Goal: Find specific page/section: Find specific page/section

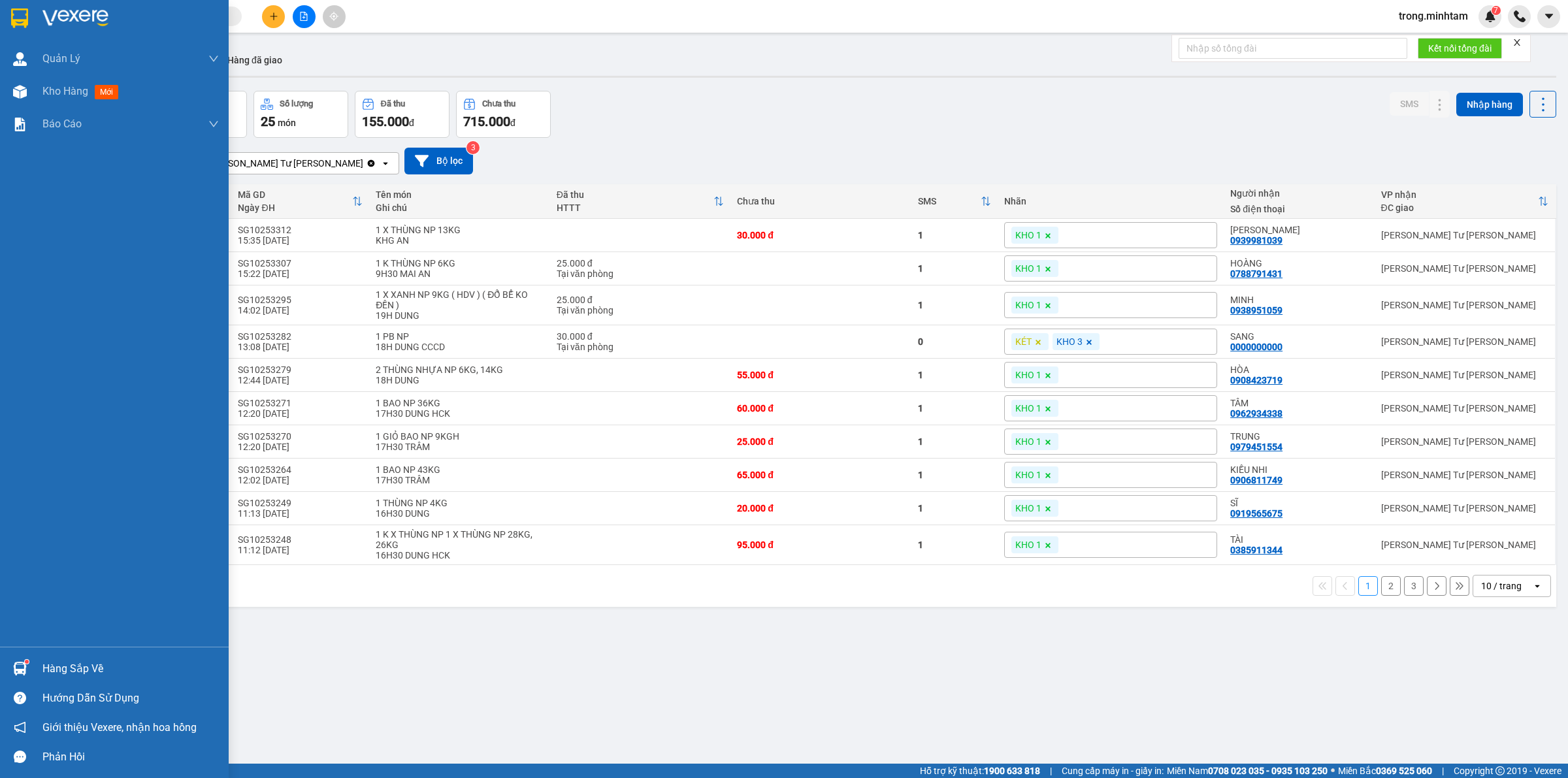
click at [51, 670] on div "Hàng sắp về" at bounding box center [131, 669] width 177 height 20
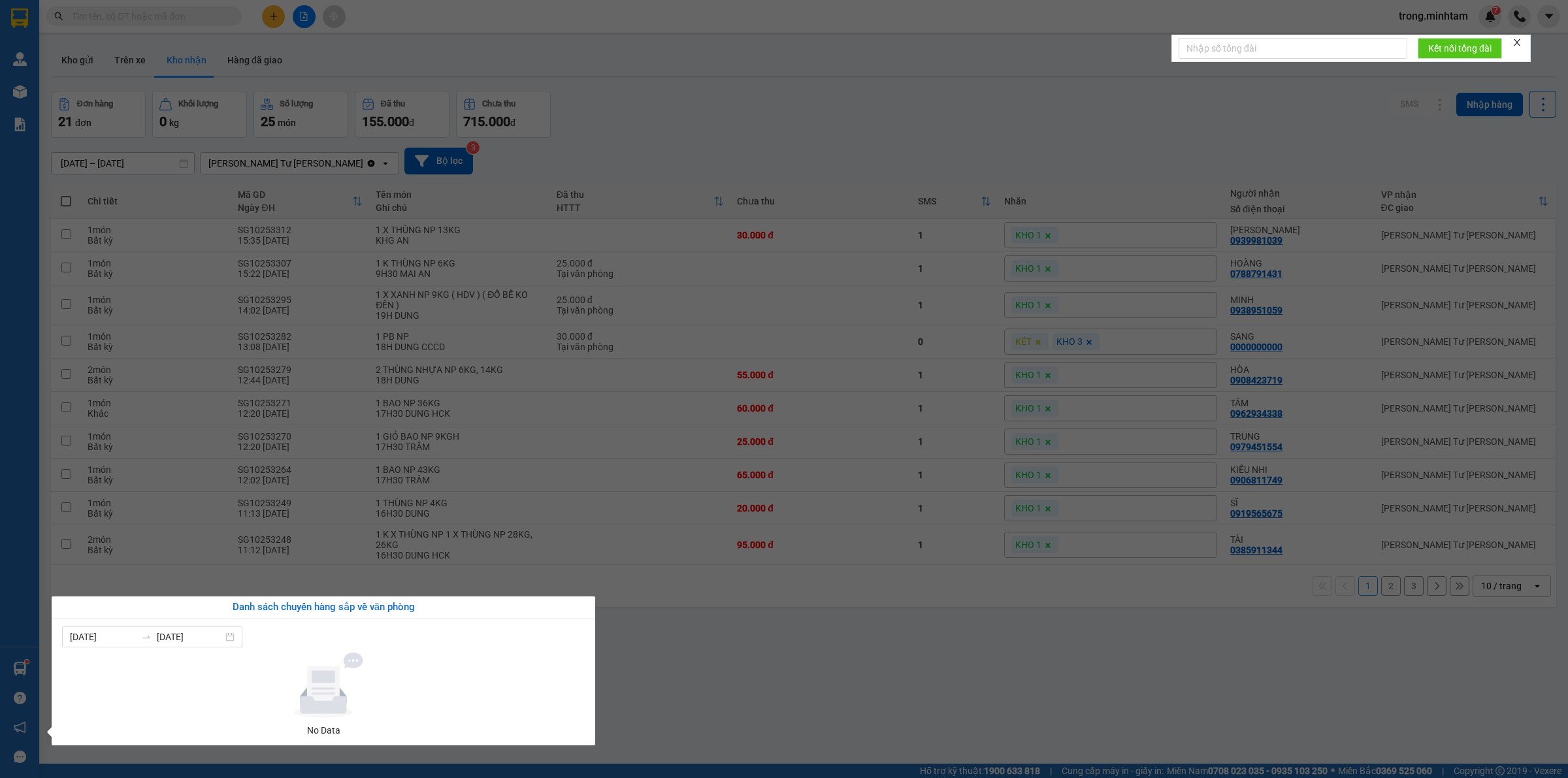
click at [514, 284] on section "Kết quả [PERSON_NAME] ( 0 ) Bộ lọc No Data trong.[PERSON_NAME] 7 [PERSON_NAME] …" at bounding box center [784, 389] width 1568 height 778
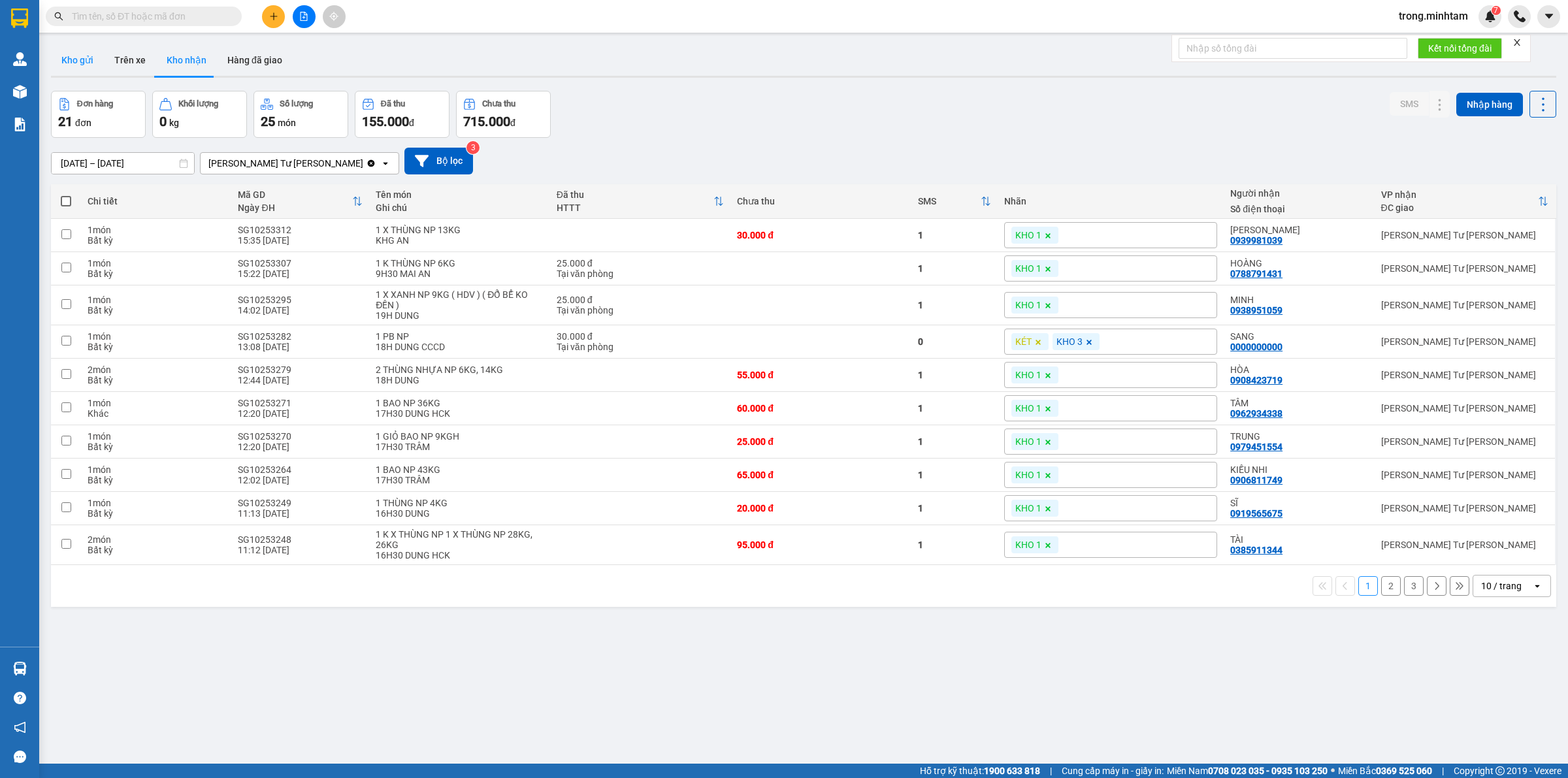
click at [84, 63] on button "Kho gửi" at bounding box center [78, 59] width 53 height 32
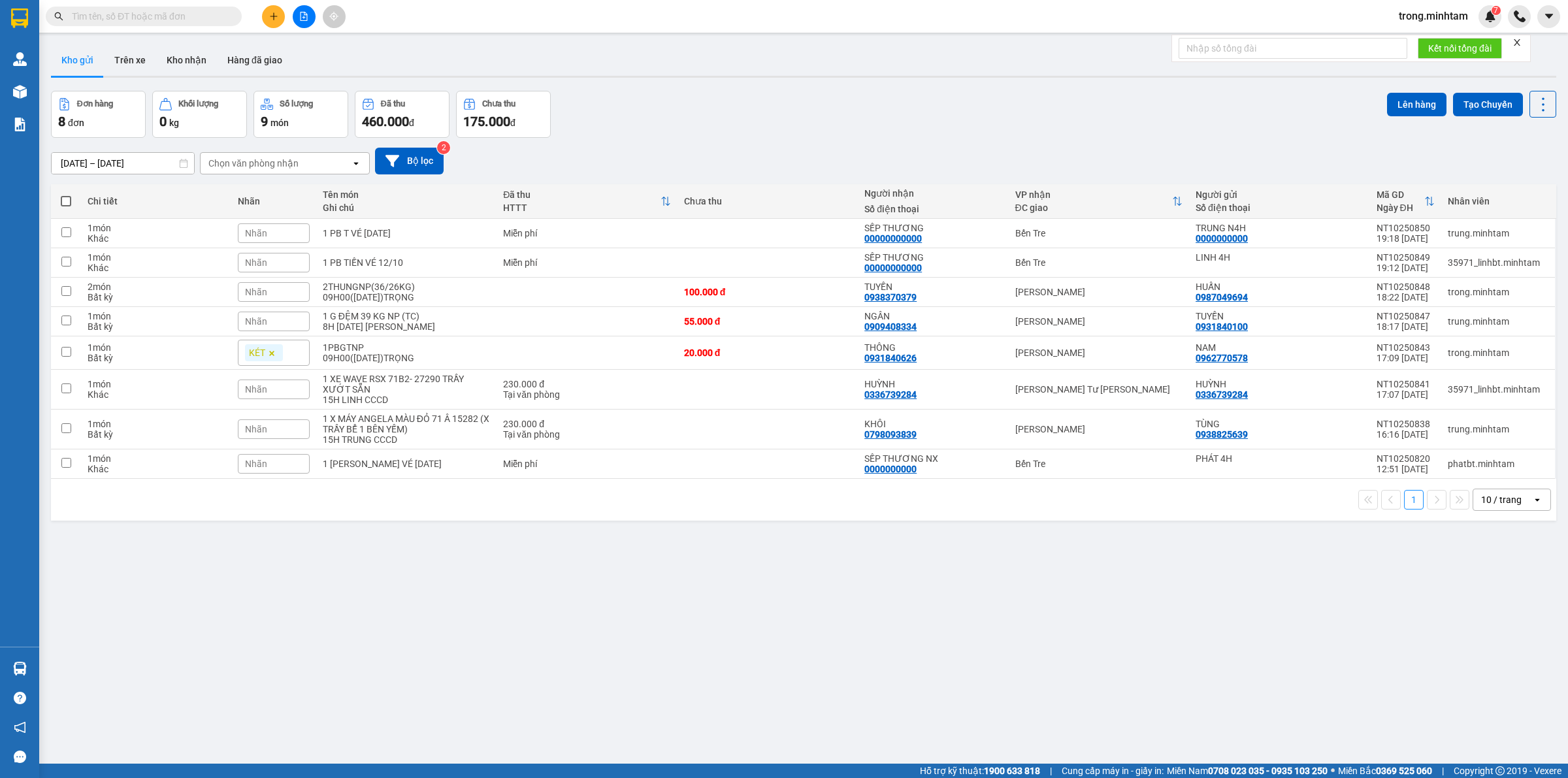
click at [1521, 41] on icon "close" at bounding box center [1517, 42] width 9 height 9
click at [187, 53] on button "Kho nhận" at bounding box center [186, 59] width 60 height 32
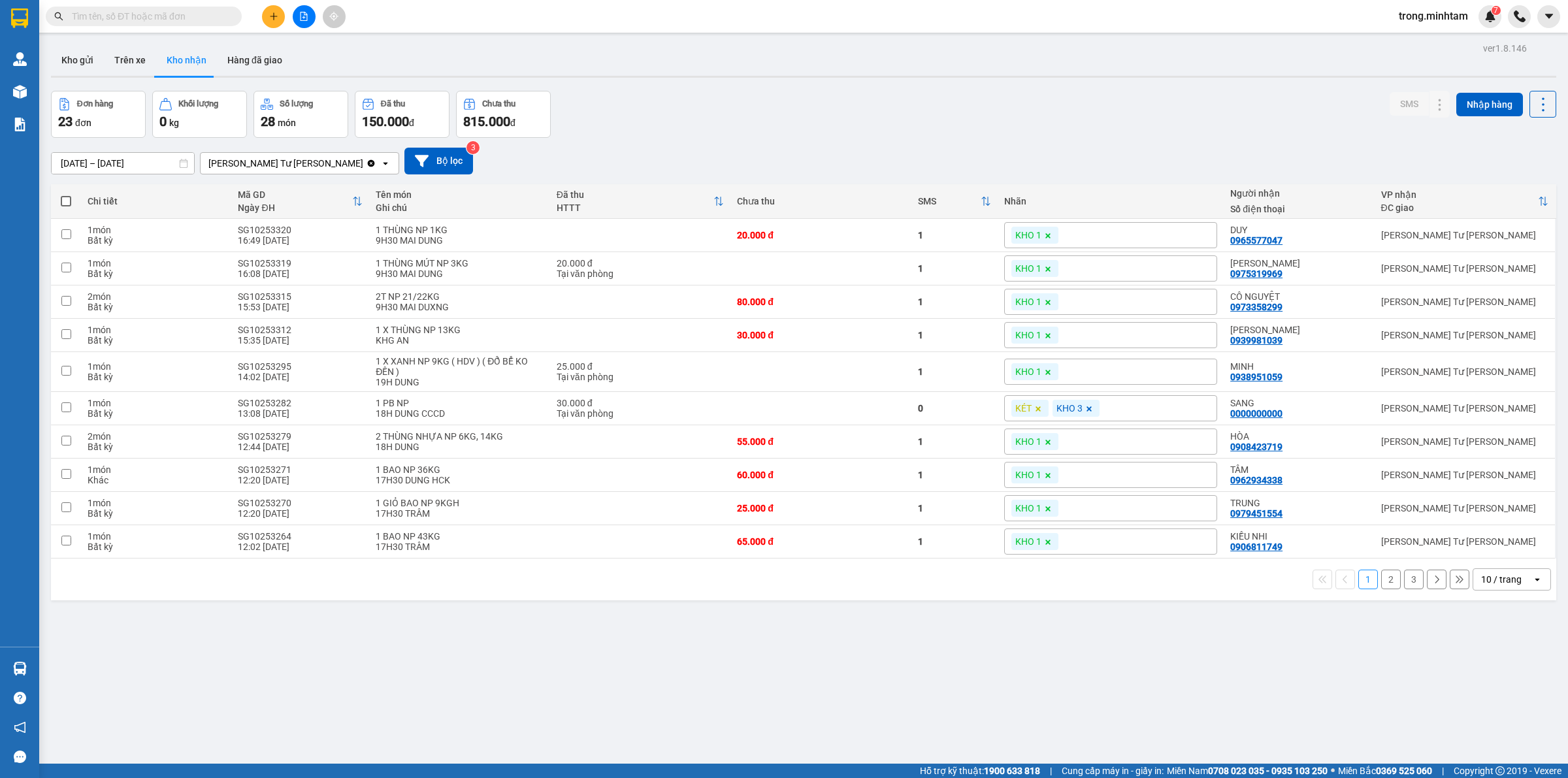
click at [1481, 577] on div "10 / trang" at bounding box center [1500, 579] width 41 height 13
click at [1477, 730] on span "100 / trang" at bounding box center [1494, 730] width 47 height 13
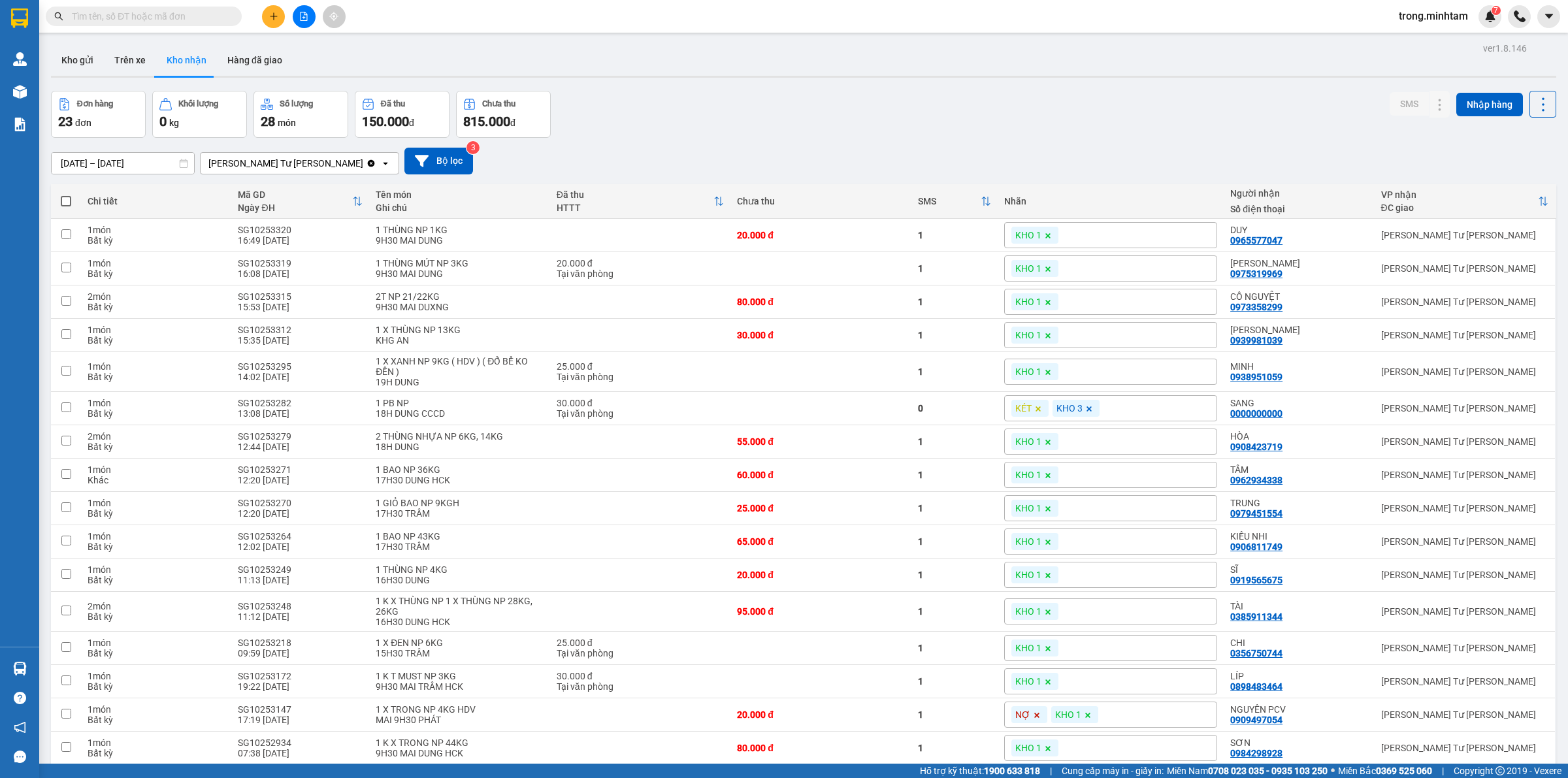
click at [75, 77] on div at bounding box center [803, 77] width 1505 height 2
click at [75, 69] on button "Kho gửi" at bounding box center [78, 59] width 53 height 32
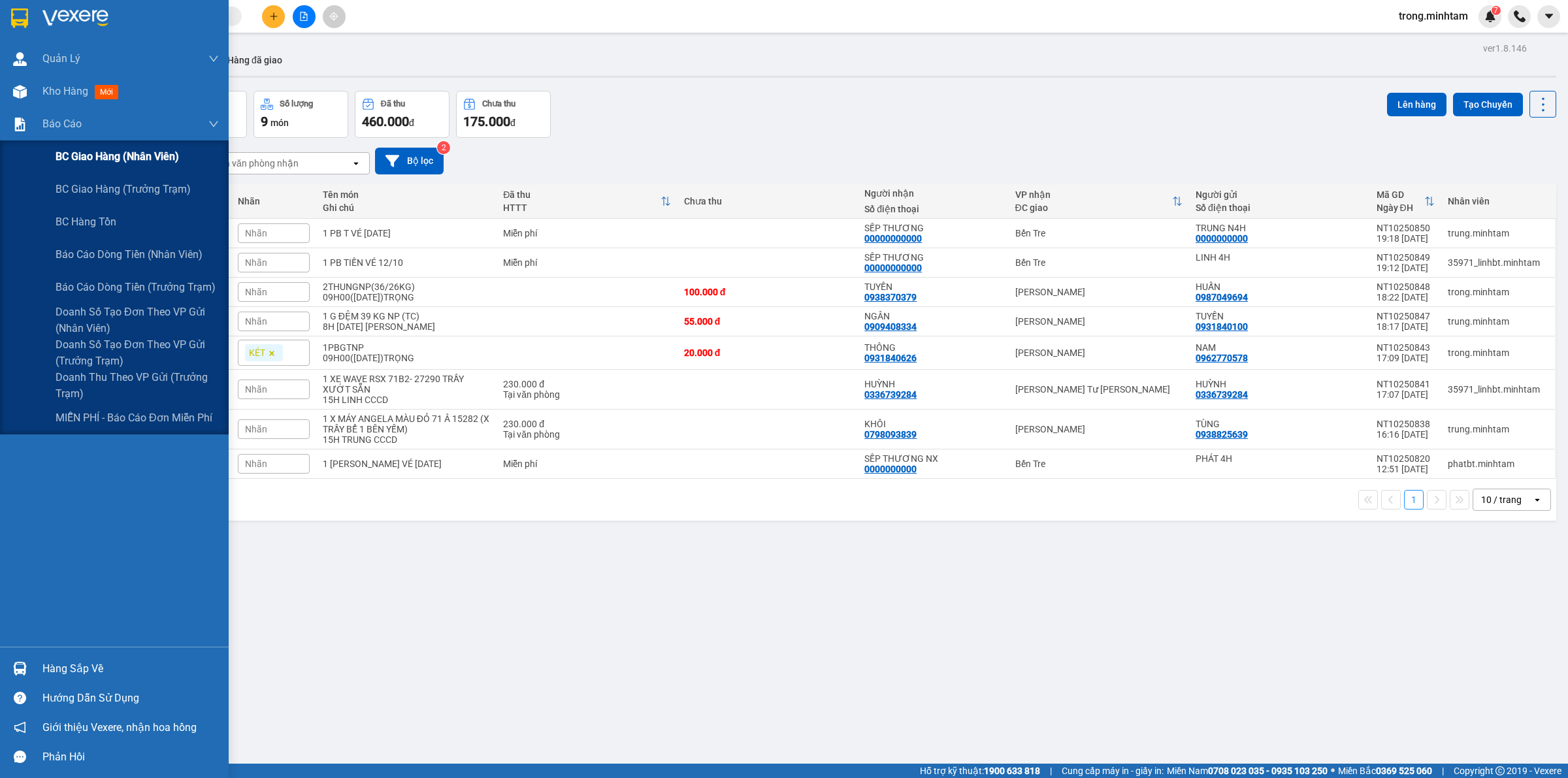
click at [87, 161] on span "BC giao hàng (nhân viên)" at bounding box center [117, 156] width 124 height 16
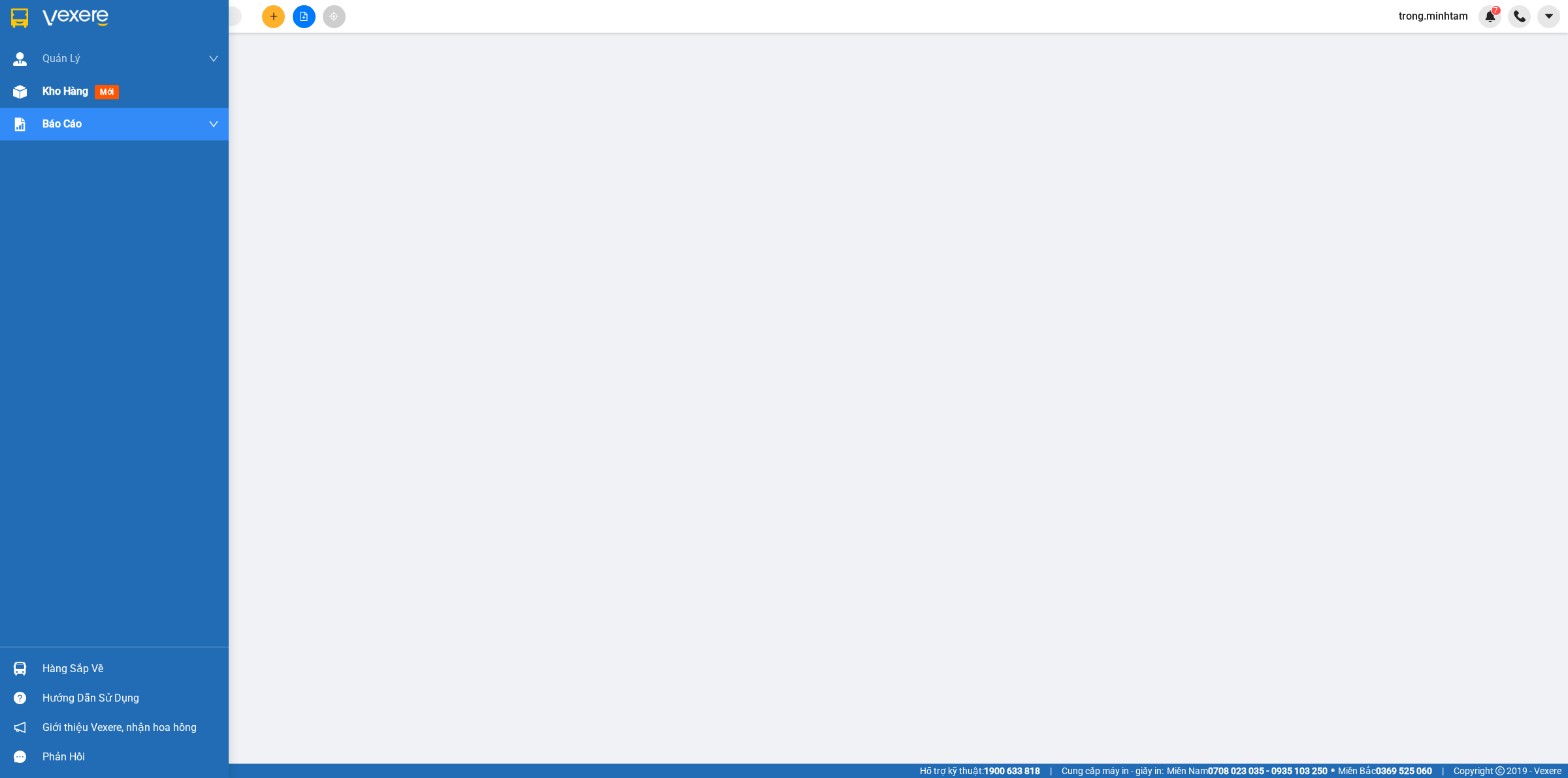
click at [46, 91] on span "Kho hàng" at bounding box center [65, 91] width 46 height 13
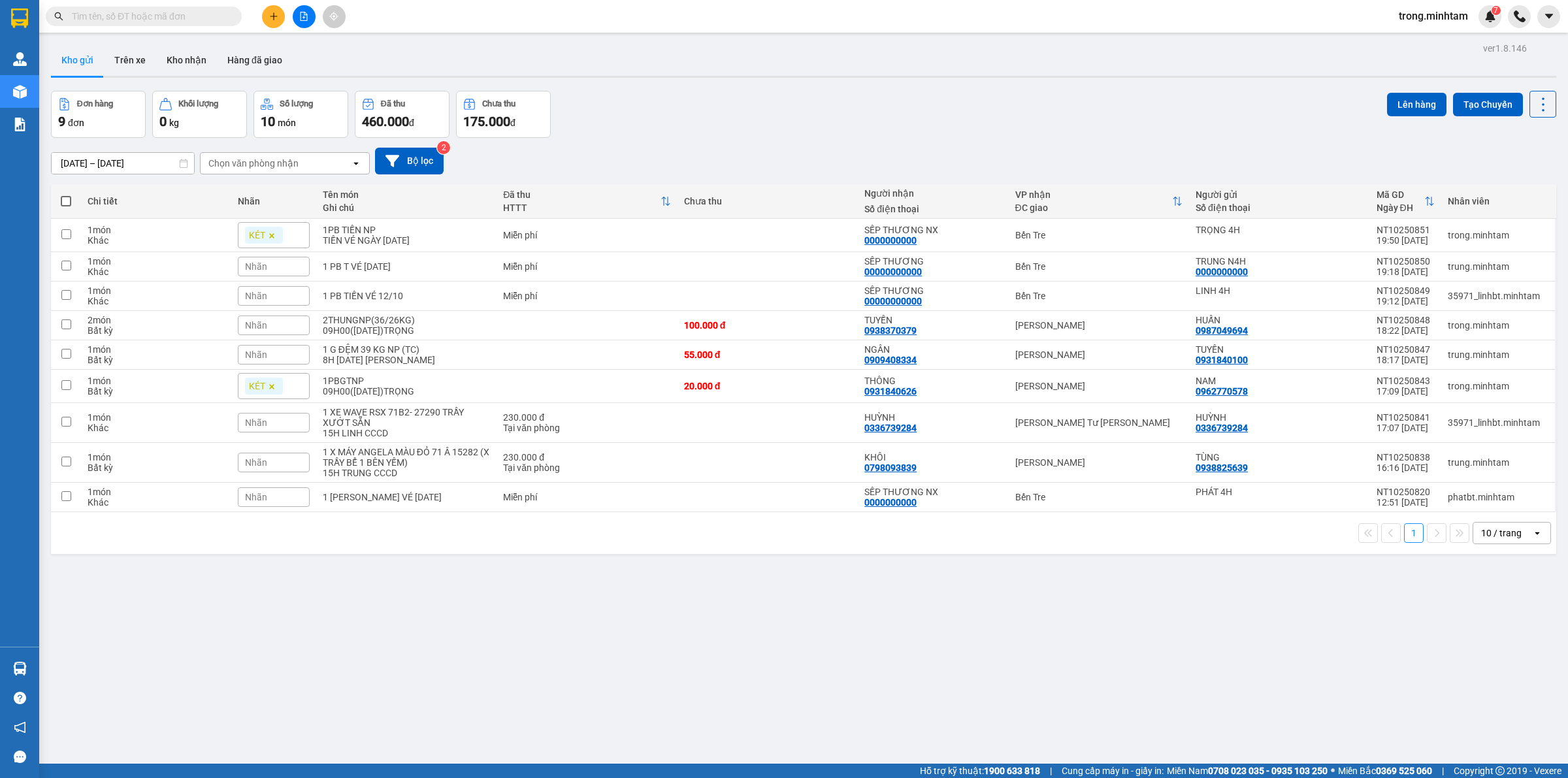
click at [1481, 531] on div "10 / trang" at bounding box center [1500, 533] width 41 height 13
click at [1495, 687] on span "100 / trang" at bounding box center [1494, 681] width 47 height 13
